Goal: Browse casually

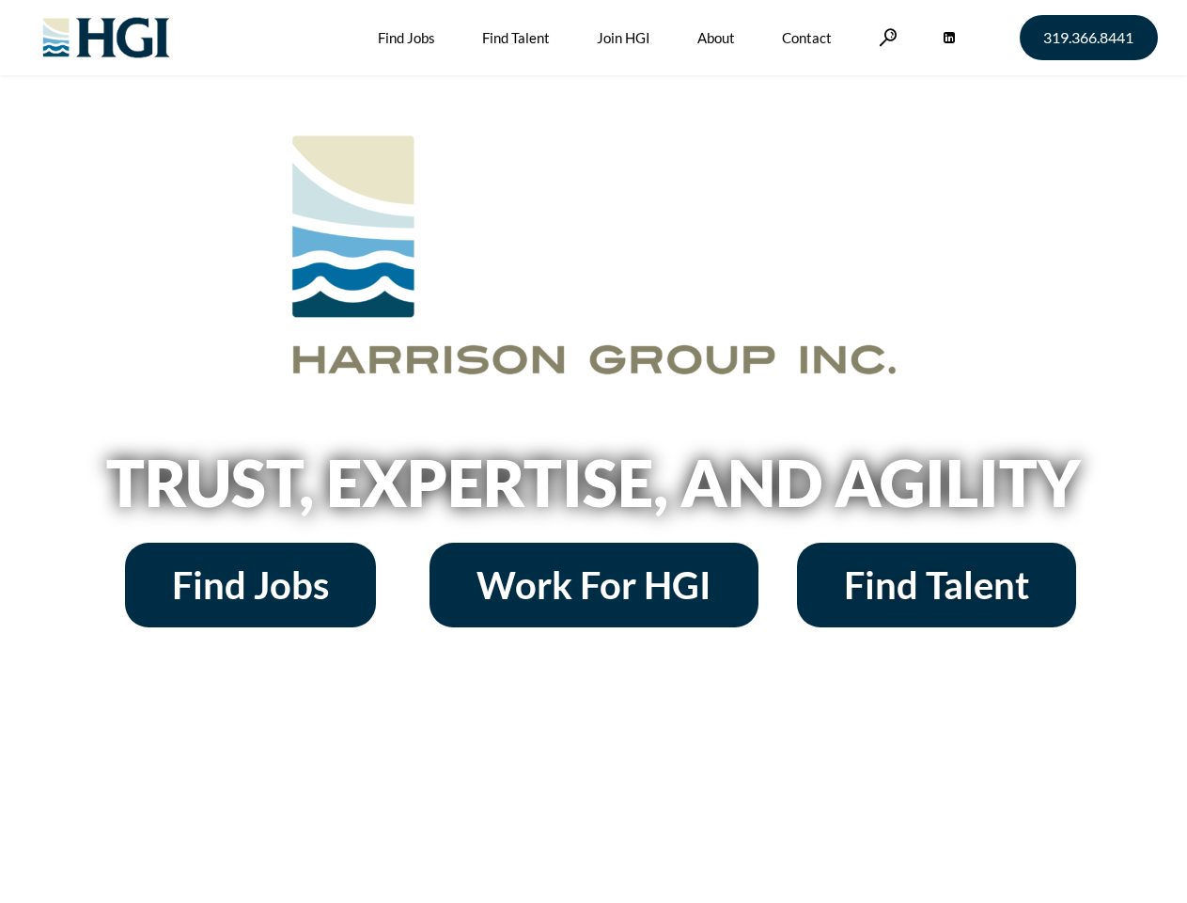
click at [593, 451] on h2 "Trust, Expertise, and Agility" at bounding box center [594, 482] width 1072 height 64
click at [886, 37] on link at bounding box center [888, 37] width 19 height 18
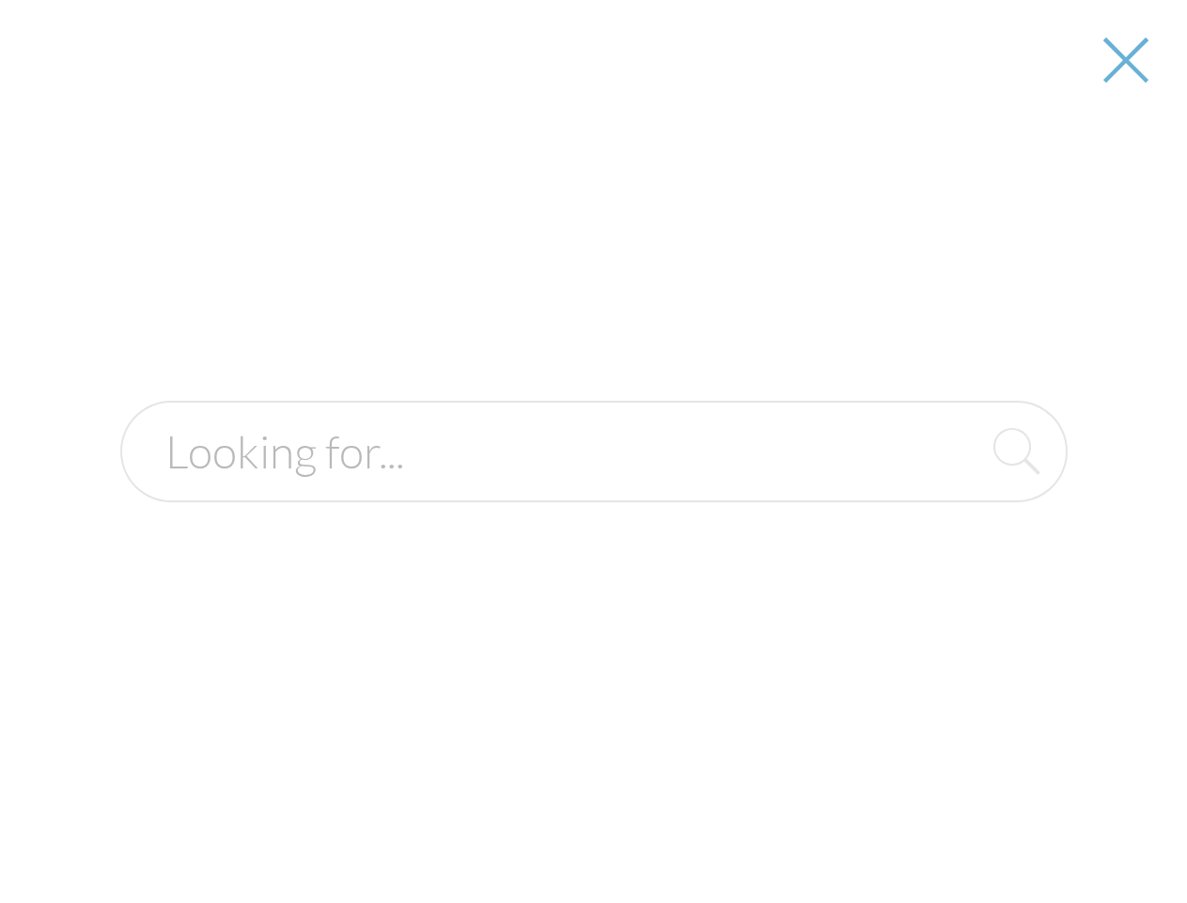
click at [593, 489] on h2 "Trust, Expertise, and Agility" at bounding box center [594, 482] width 1072 height 64
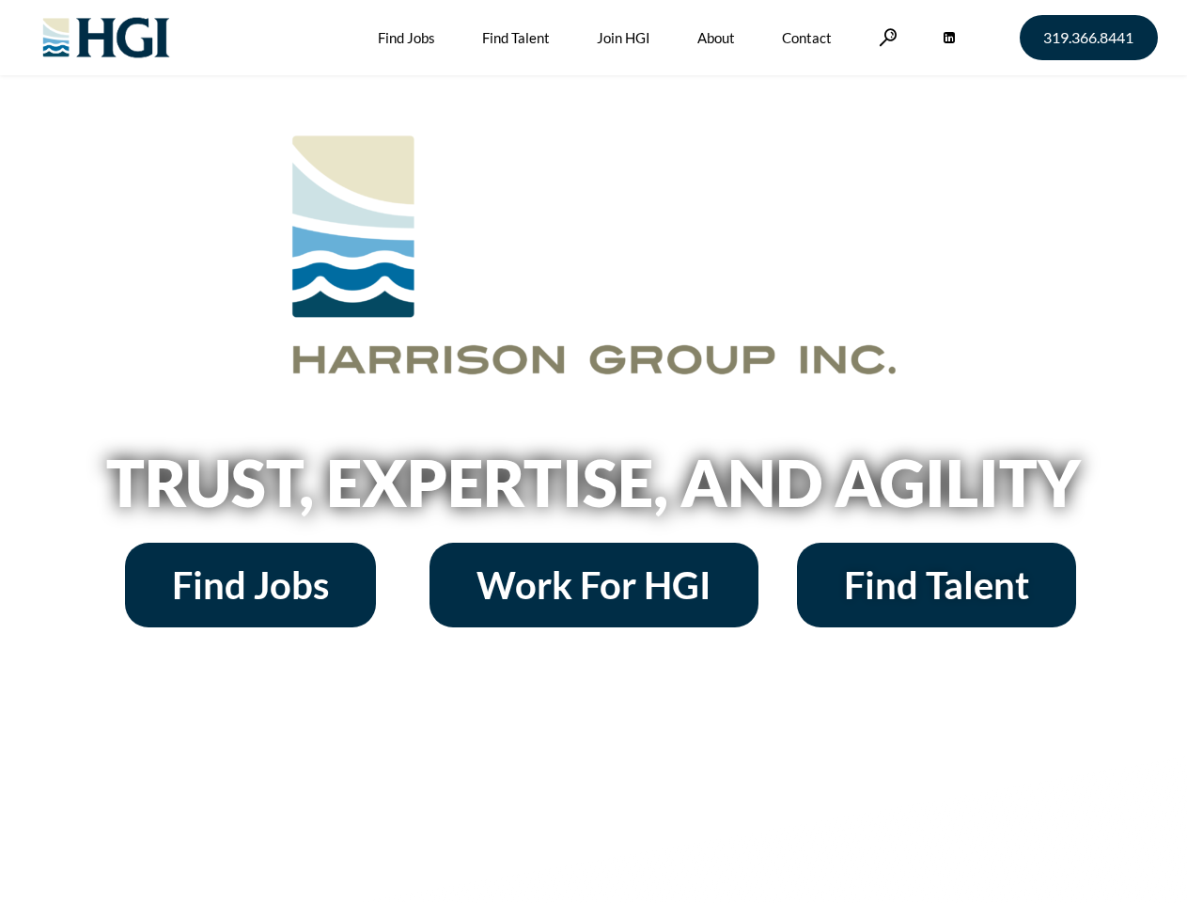
click at [593, 451] on h2 "Trust, Expertise, and Agility" at bounding box center [594, 482] width 1072 height 64
click at [886, 37] on link at bounding box center [888, 37] width 19 height 18
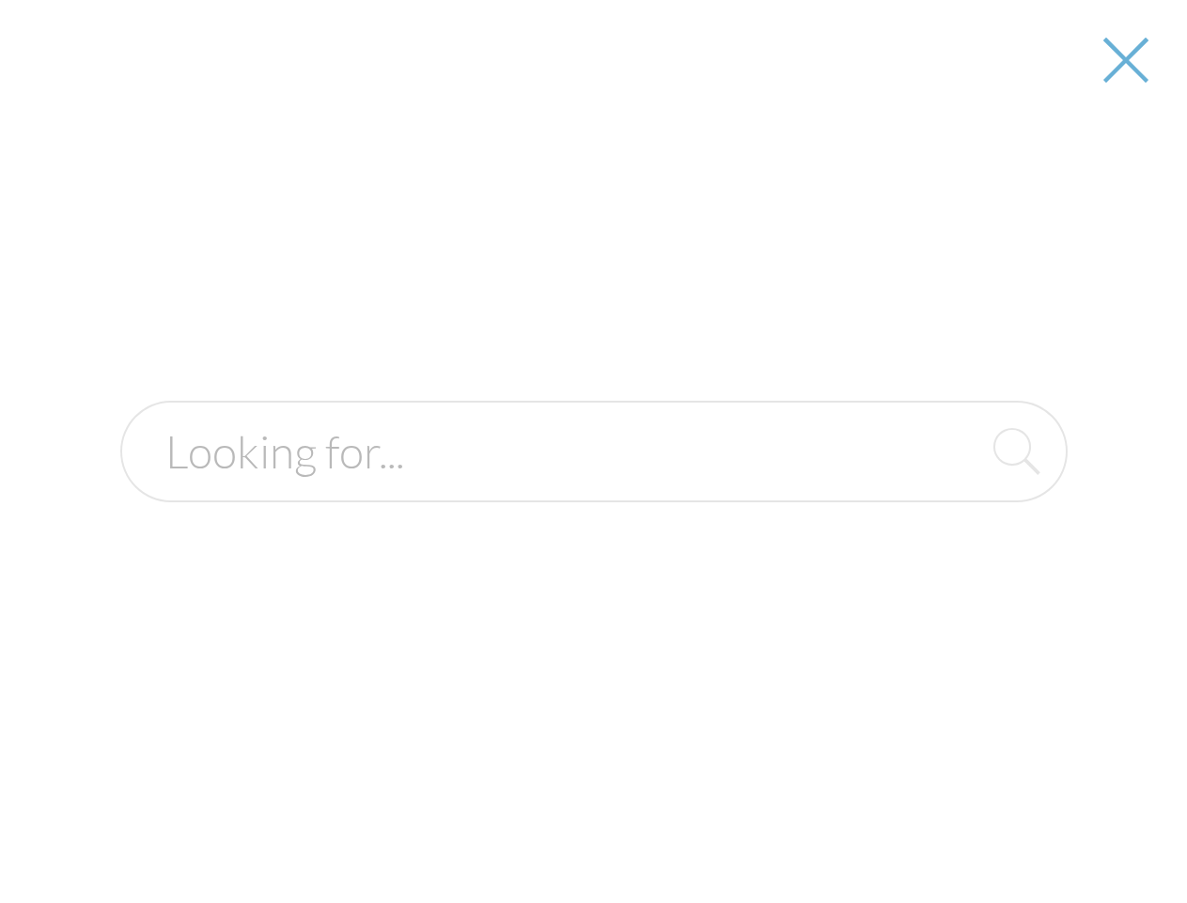
click at [593, 489] on h2 "Trust, Expertise, and Agility" at bounding box center [594, 482] width 1072 height 64
